Goal: Navigation & Orientation: Find specific page/section

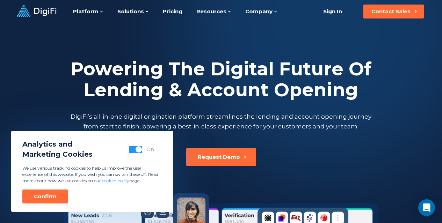
click at [138, 149] on span "button" at bounding box center [138, 149] width 6 height 6
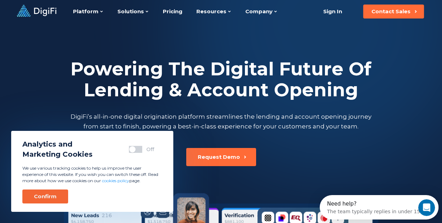
click at [54, 197] on div "Confirm" at bounding box center [45, 196] width 23 height 7
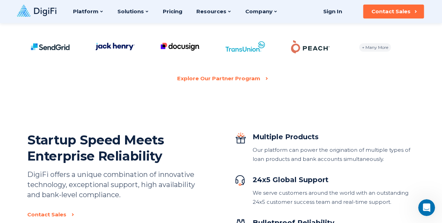
scroll to position [1397, 0]
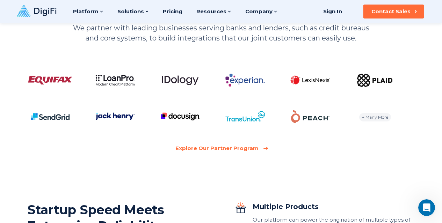
click at [233, 147] on div "Explore Our Partner Program" at bounding box center [216, 148] width 83 height 9
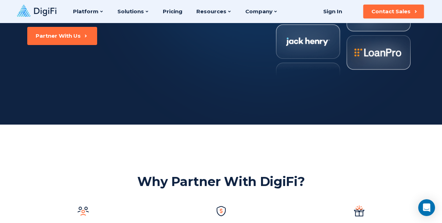
scroll to position [140, 0]
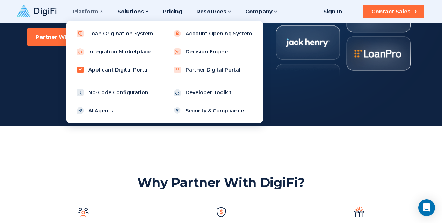
click at [120, 71] on link "Applicant Digital Portal" at bounding box center [116, 70] width 89 height 14
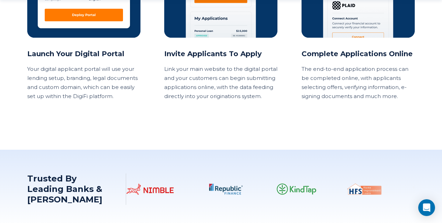
scroll to position [803, 0]
